Goal: Information Seeking & Learning: Learn about a topic

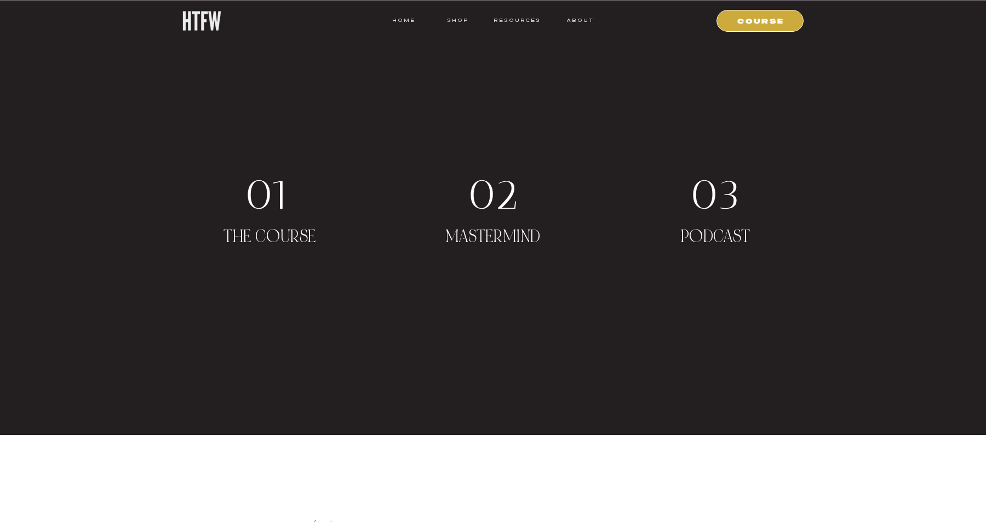
scroll to position [1973, 0]
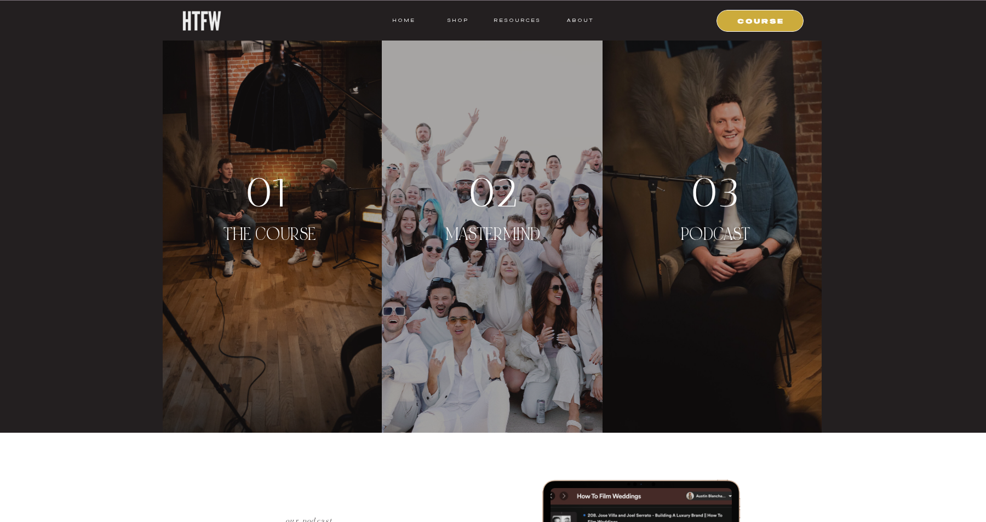
click at [305, 227] on p "THE COURSE" at bounding box center [270, 246] width 114 height 42
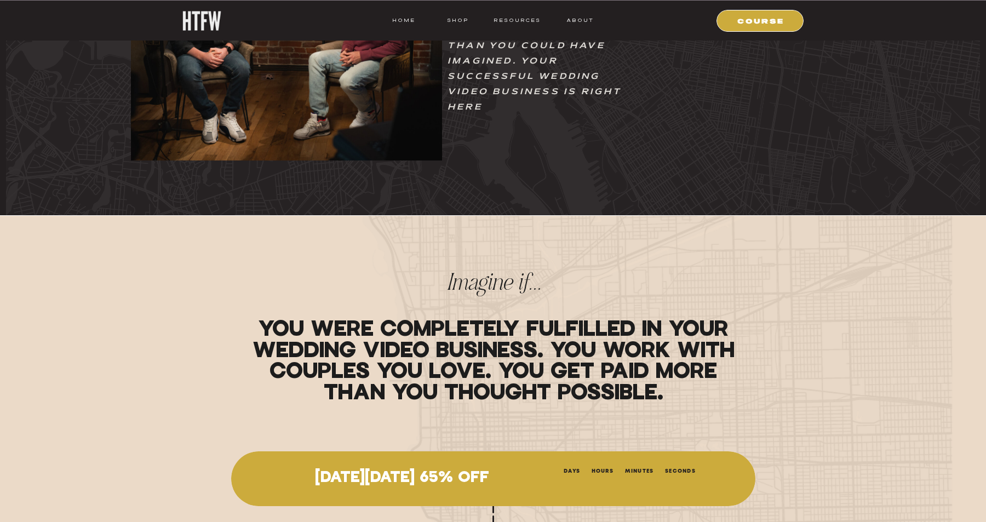
scroll to position [359, 0]
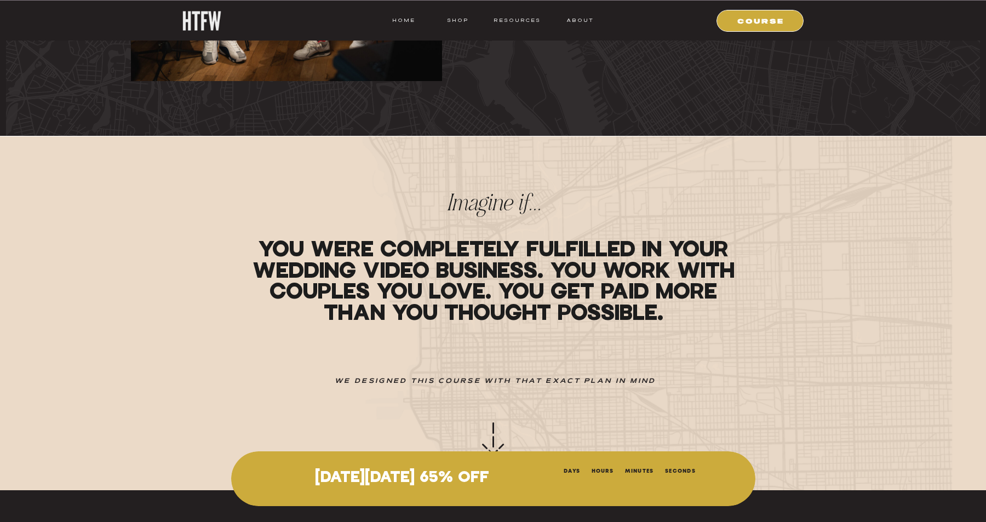
click at [396, 478] on p "[DATE][DATE] 65% OFF" at bounding box center [401, 478] width 291 height 18
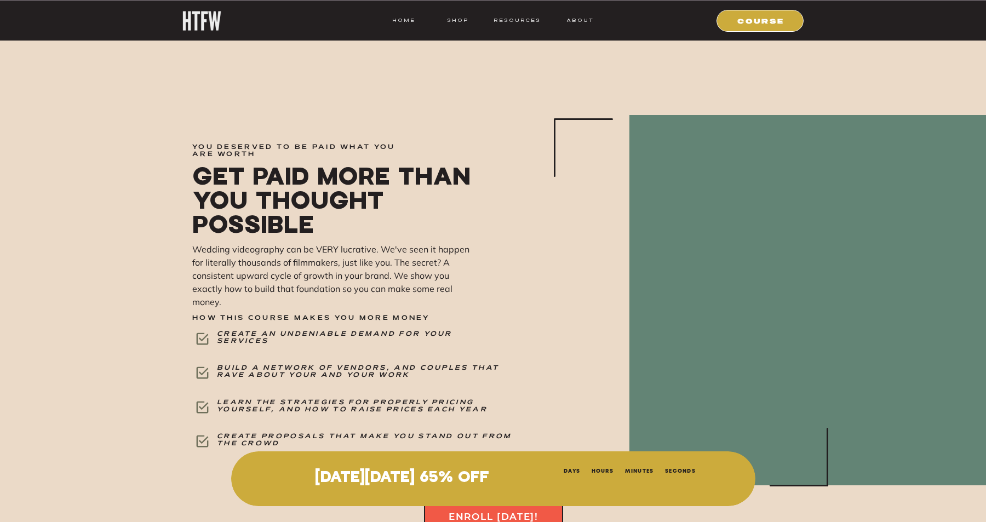
scroll to position [3780, 0]
